Goal: Find contact information: Find contact information

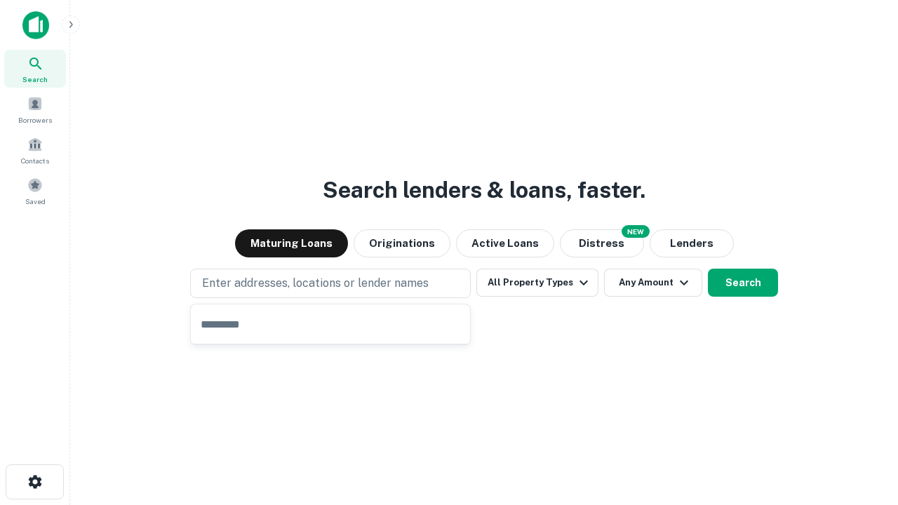
type input "**********"
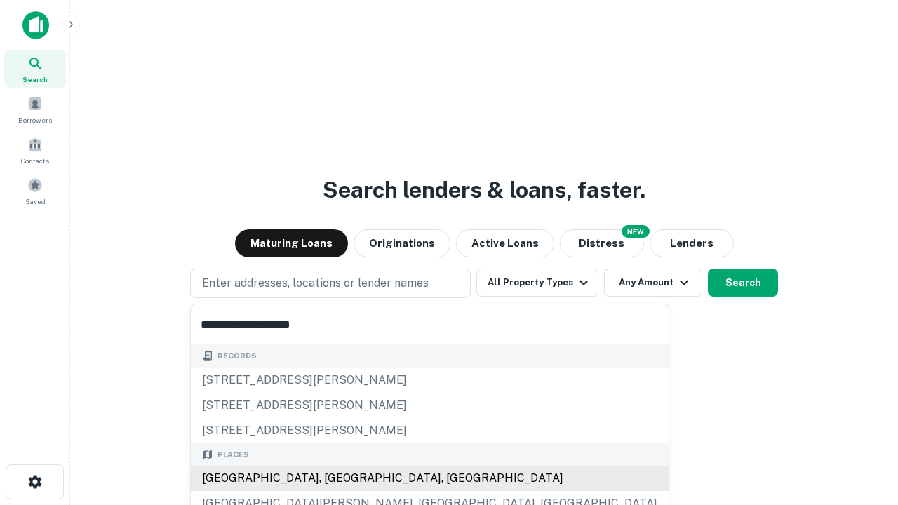
click at [335, 478] on div "[GEOGRAPHIC_DATA], [GEOGRAPHIC_DATA], [GEOGRAPHIC_DATA]" at bounding box center [430, 478] width 478 height 25
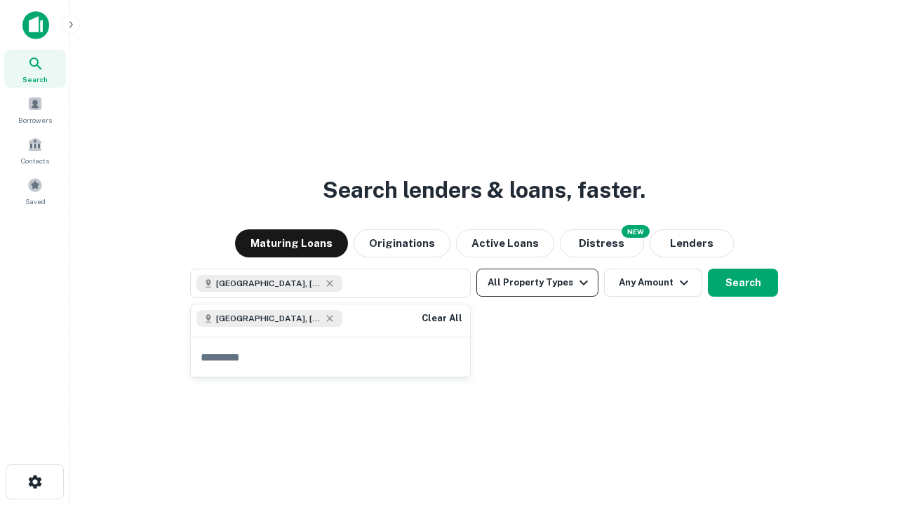
click at [537, 283] on button "All Property Types" at bounding box center [537, 283] width 122 height 28
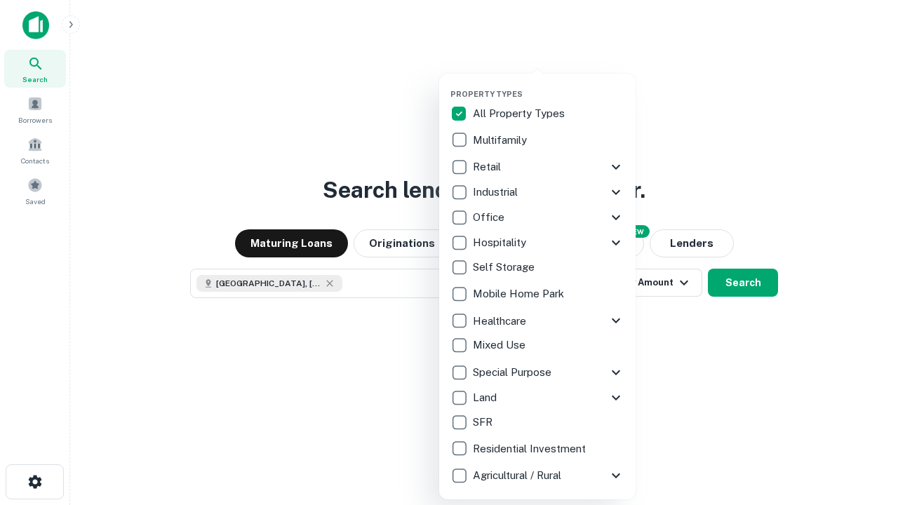
click at [549, 85] on button "button" at bounding box center [548, 85] width 196 height 1
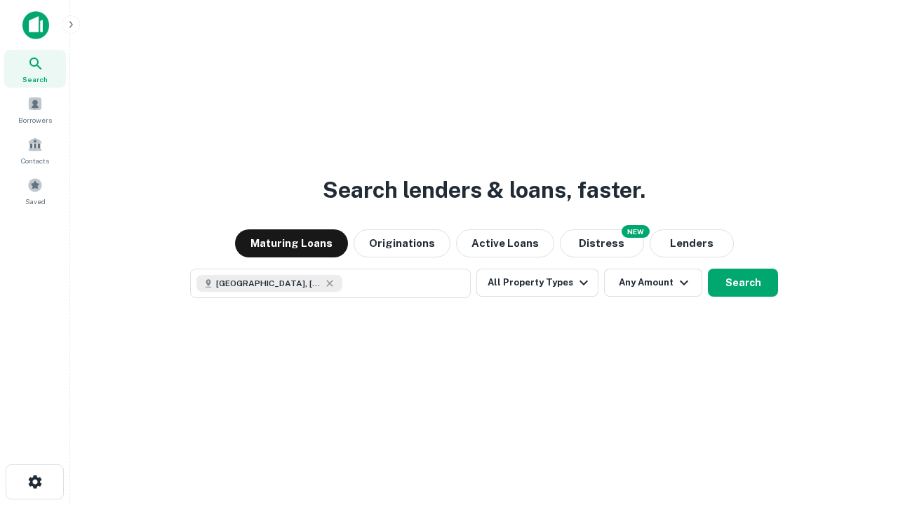
scroll to position [22, 0]
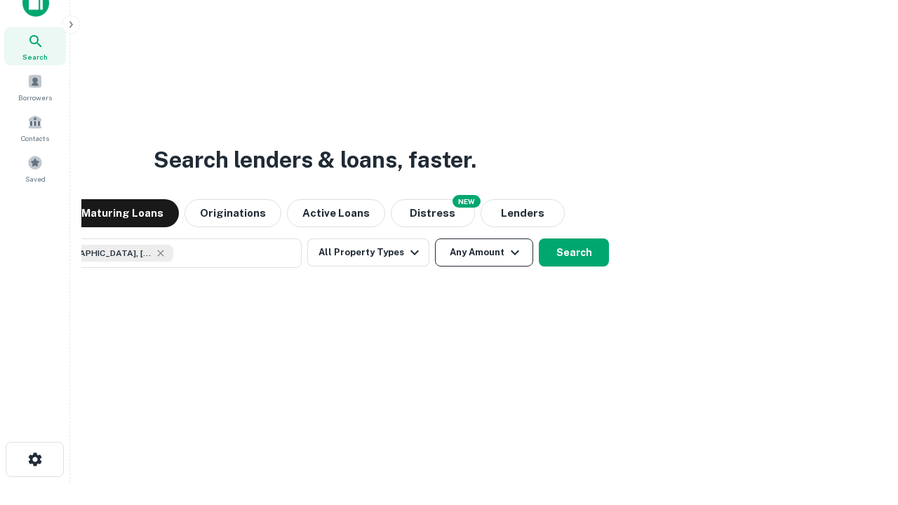
click at [435, 238] on button "Any Amount" at bounding box center [484, 252] width 98 height 28
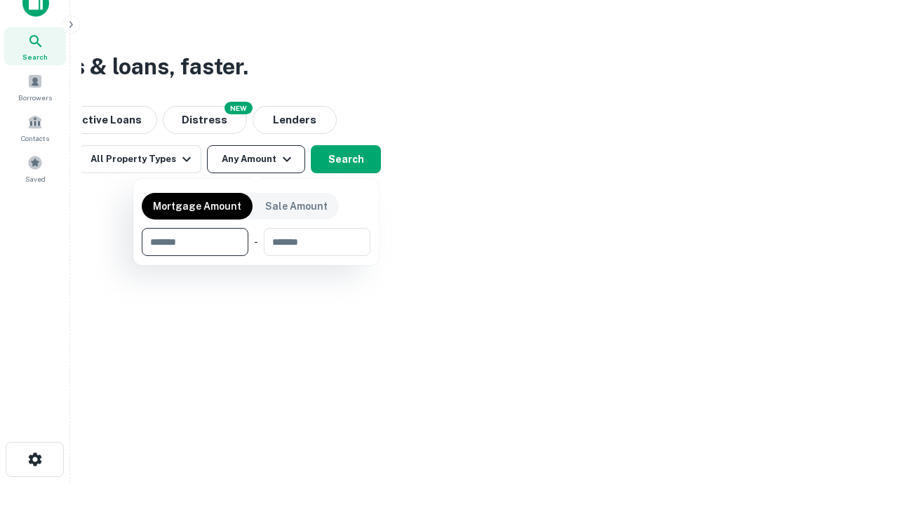
type input "*******"
click at [256, 256] on button "button" at bounding box center [256, 256] width 229 height 1
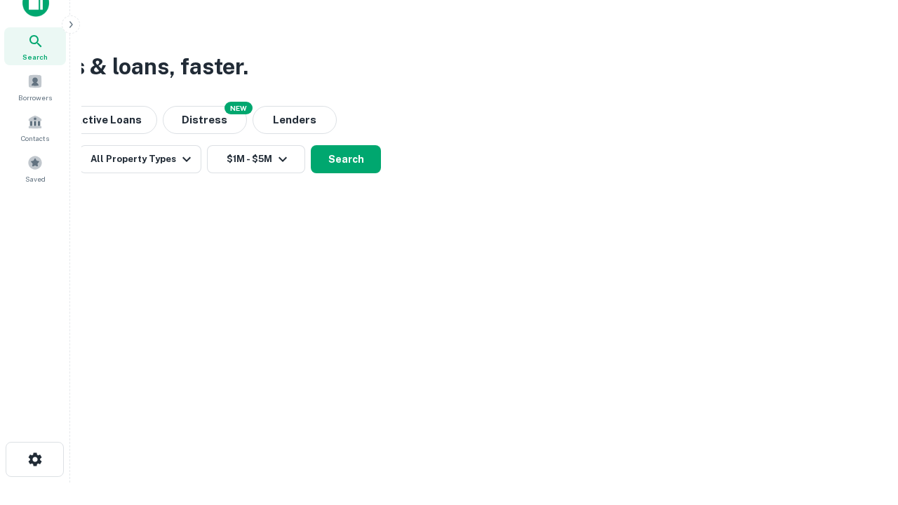
scroll to position [8, 259]
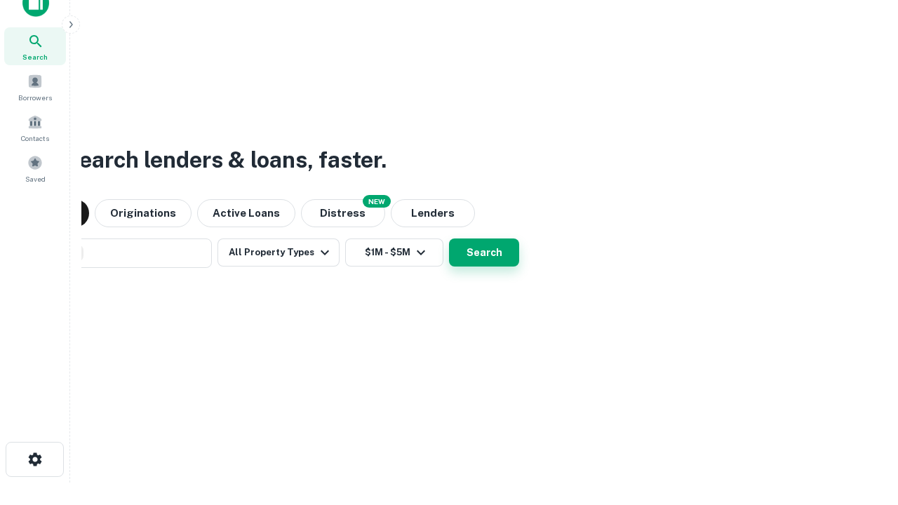
click at [449, 238] on button "Search" at bounding box center [484, 252] width 70 height 28
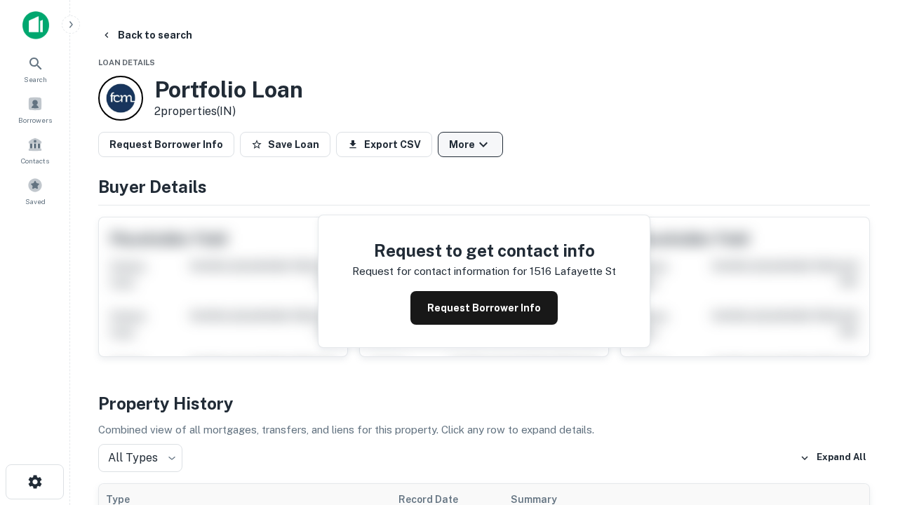
click at [470, 145] on button "More" at bounding box center [470, 144] width 65 height 25
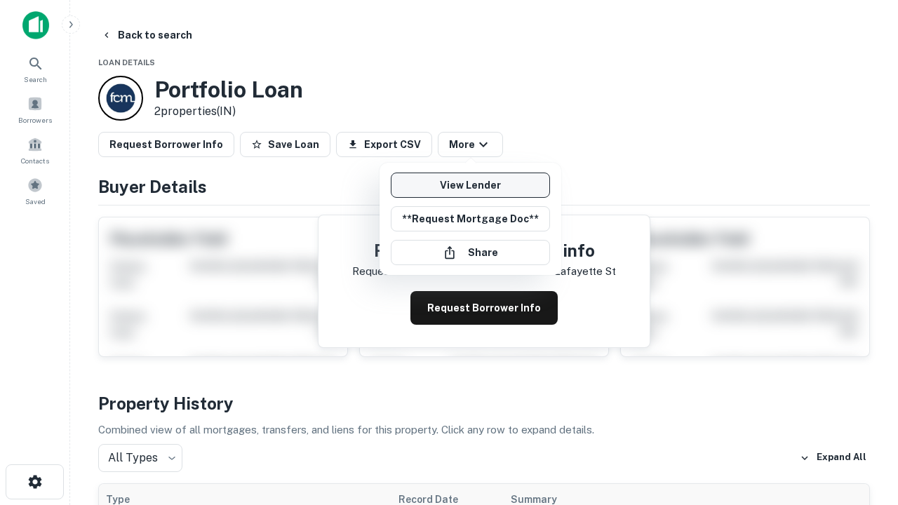
click at [470, 185] on link "View Lender" at bounding box center [470, 185] width 159 height 25
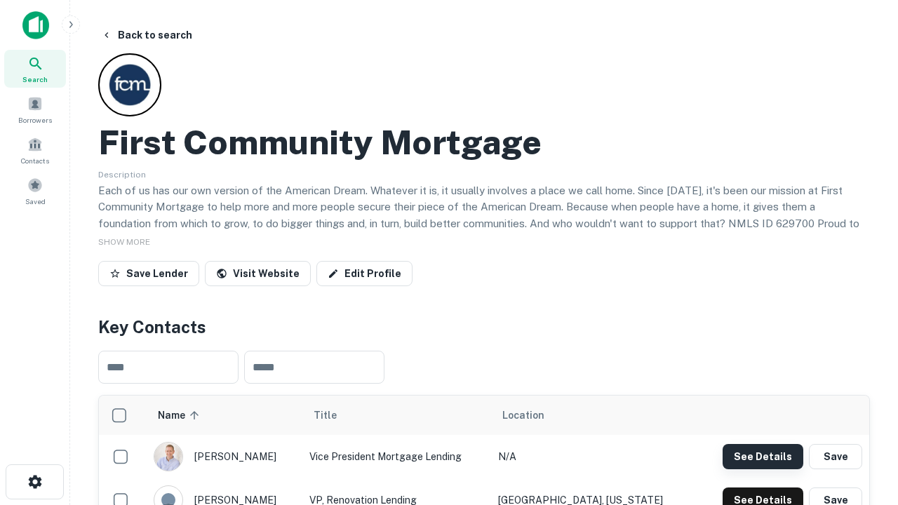
click at [762, 456] on button "See Details" at bounding box center [763, 456] width 81 height 25
click at [34, 482] on icon "button" at bounding box center [35, 481] width 17 height 17
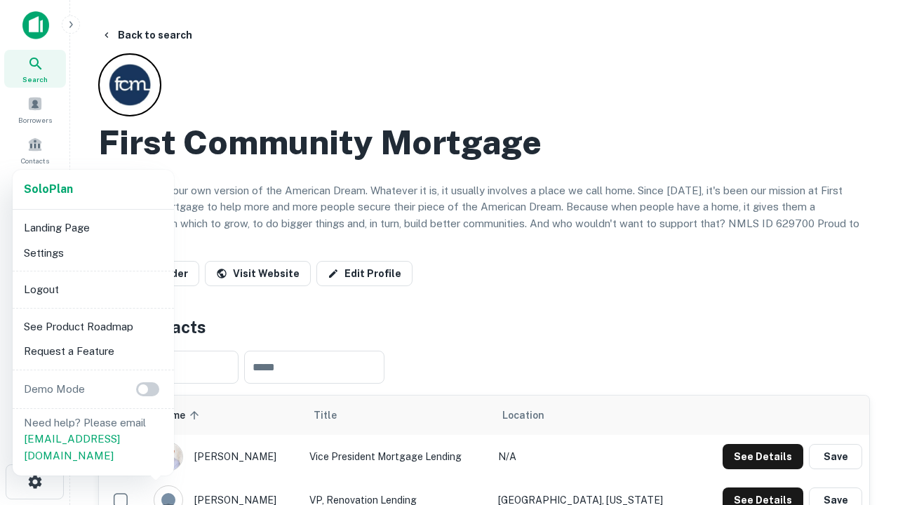
click at [93, 289] on li "Logout" at bounding box center [93, 289] width 150 height 25
